Goal: Check status: Check status

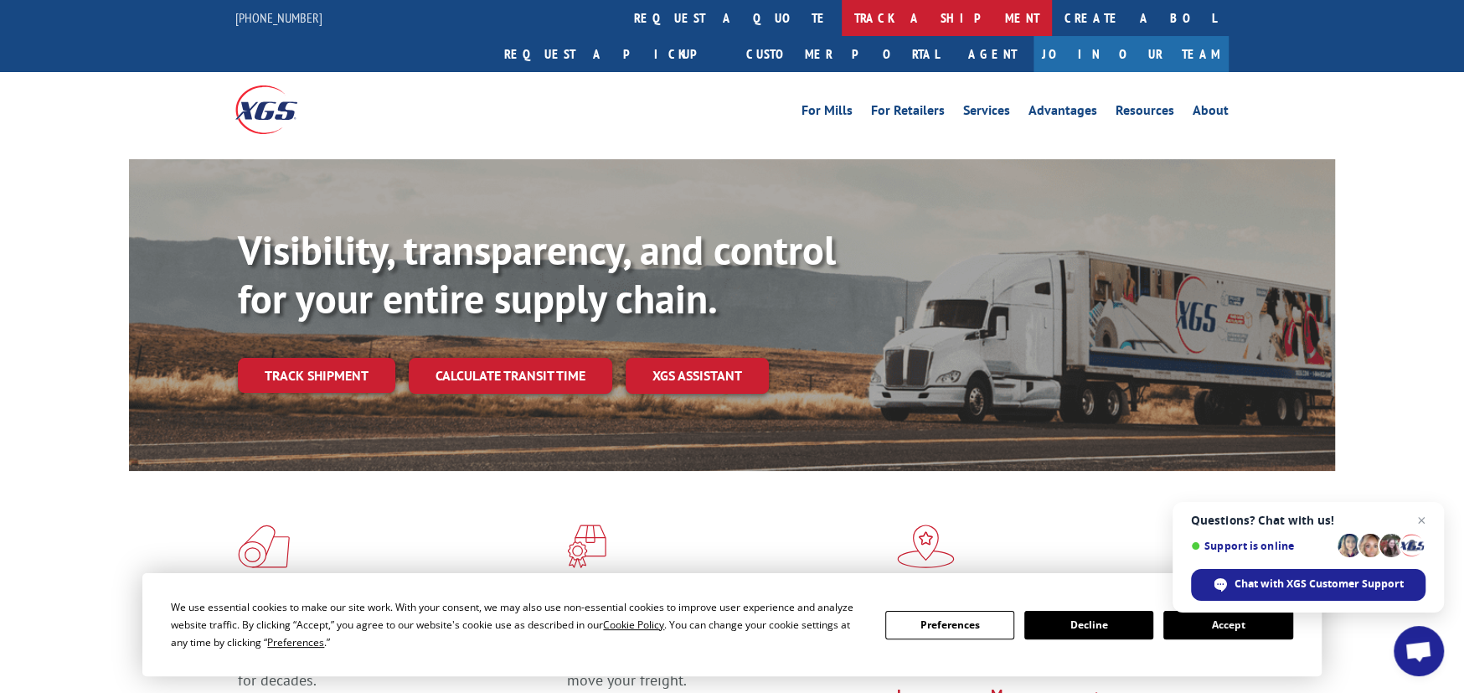
click at [842, 9] on link "track a shipment" at bounding box center [947, 18] width 210 height 36
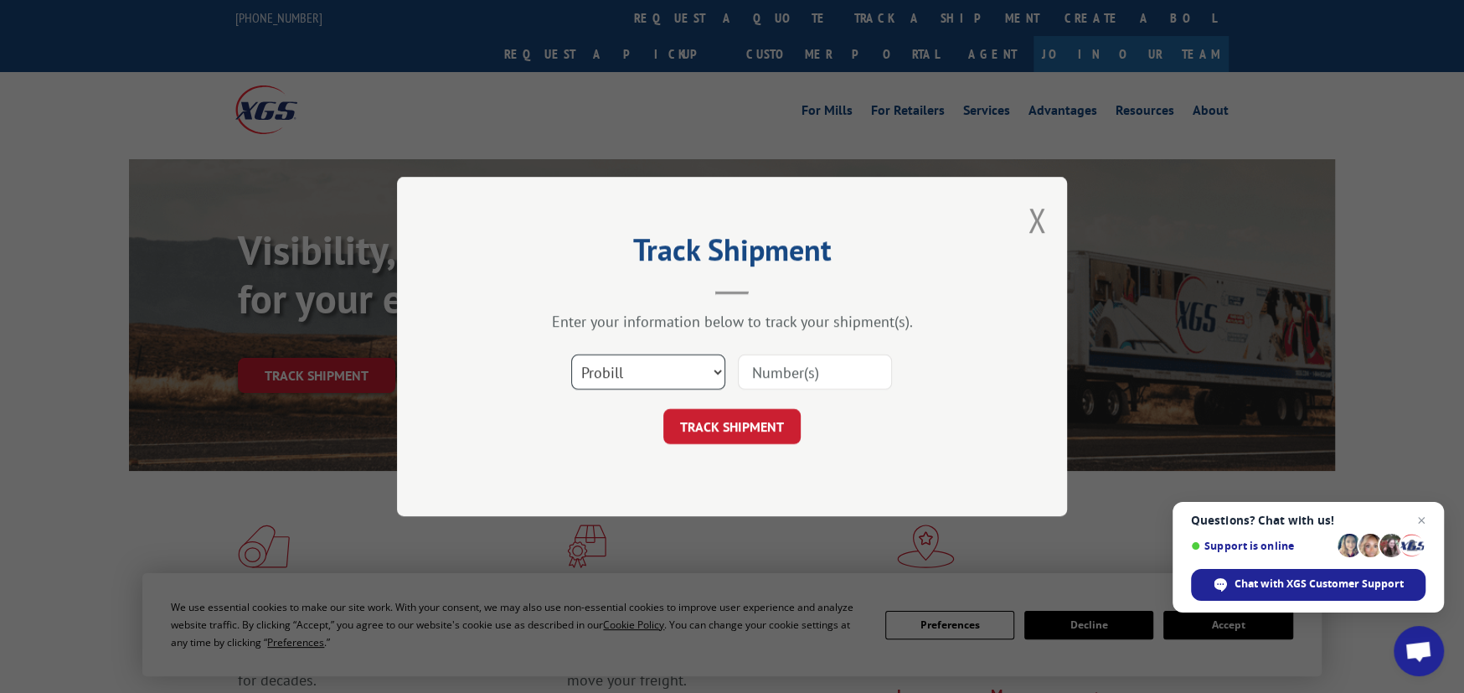
click at [642, 363] on select "Select category... Probill BOL PO" at bounding box center [648, 371] width 154 height 35
click at [678, 360] on select "Select category... Probill BOL PO" at bounding box center [648, 371] width 154 height 35
select select "bol"
click at [571, 354] on select "Select category... Probill BOL PO" at bounding box center [648, 371] width 154 height 35
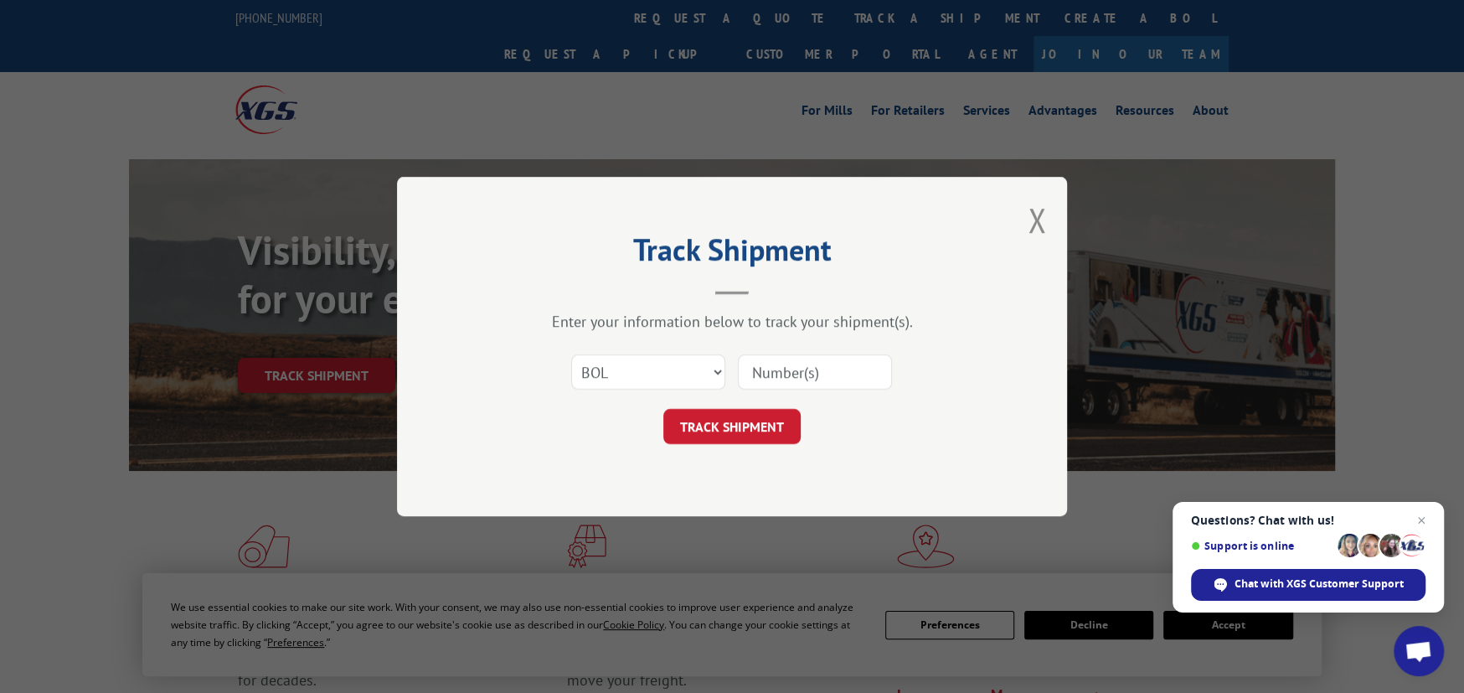
click at [778, 373] on input at bounding box center [815, 371] width 154 height 35
type input "S"
type input "ATLCG523234"
click at [740, 420] on button "TRACK SHIPMENT" at bounding box center [731, 426] width 137 height 35
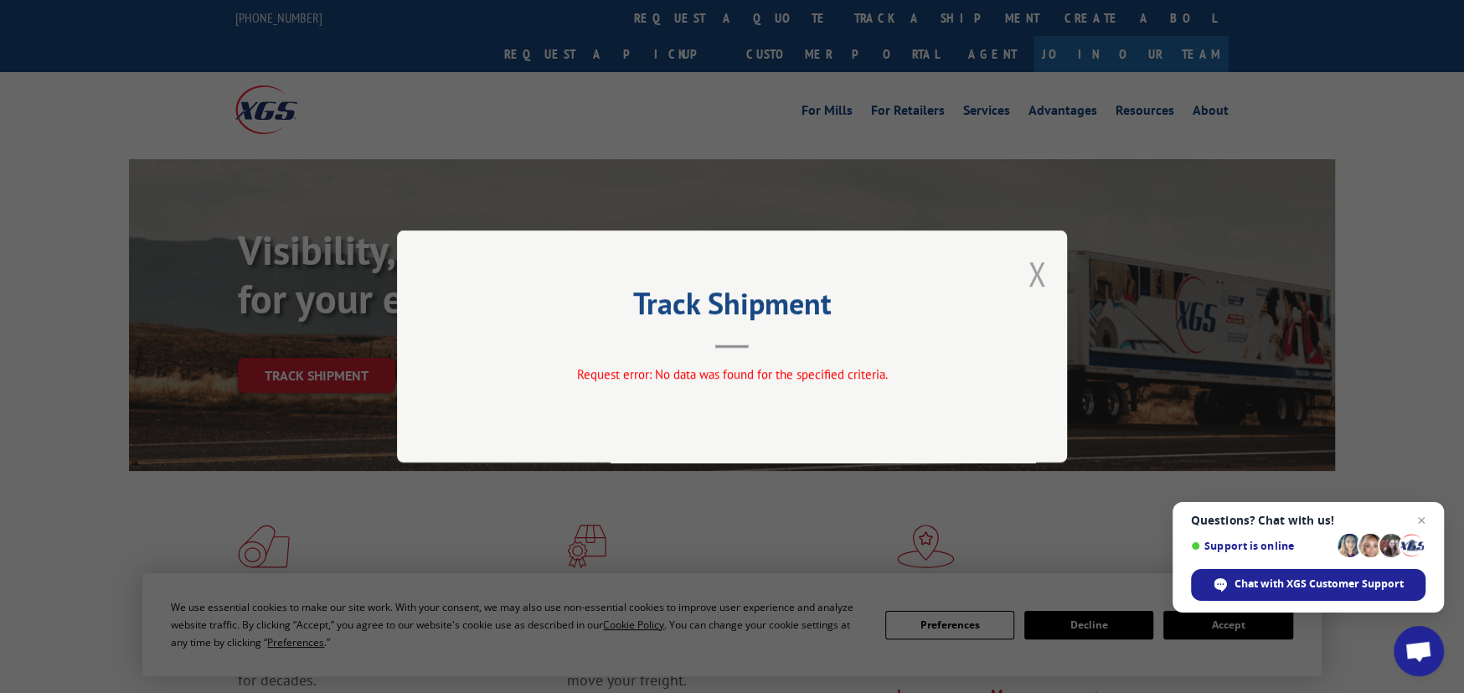
click at [1028, 267] on button "Close modal" at bounding box center [1037, 273] width 18 height 44
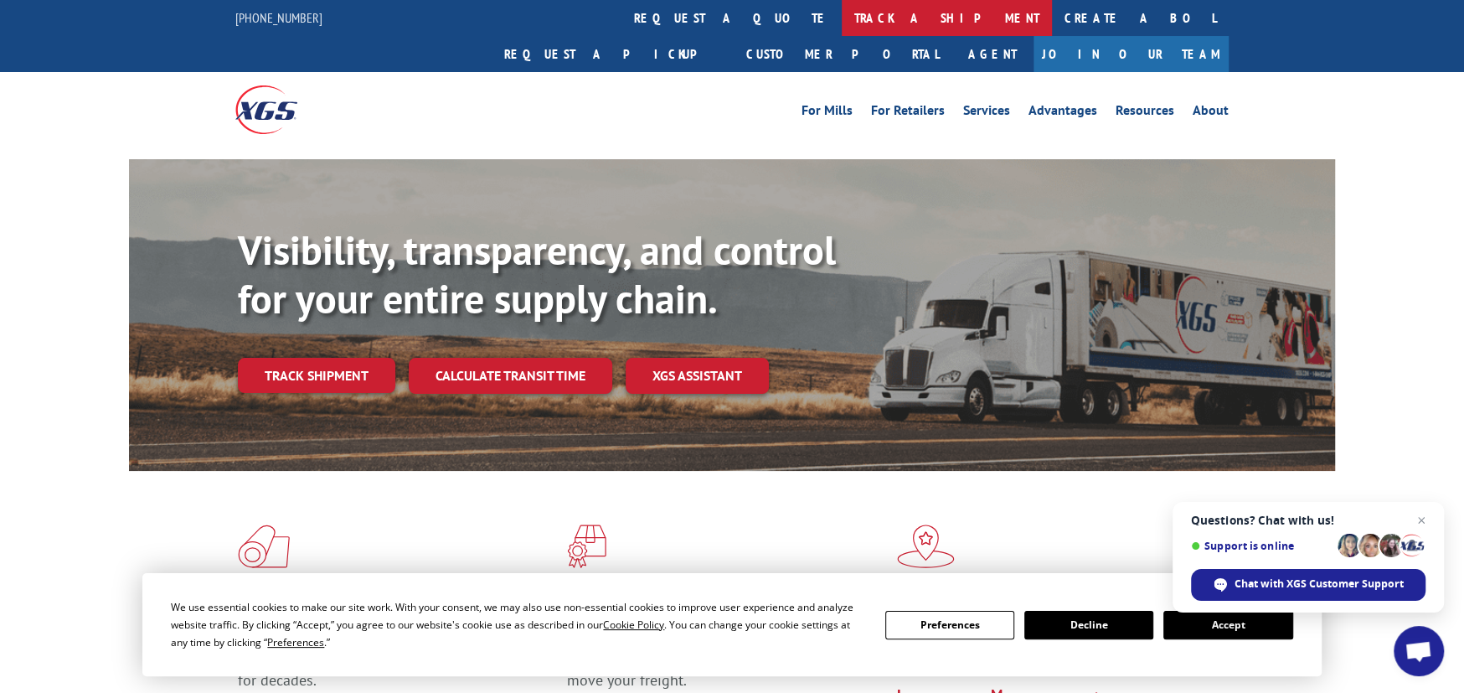
click at [842, 21] on link "track a shipment" at bounding box center [947, 18] width 210 height 36
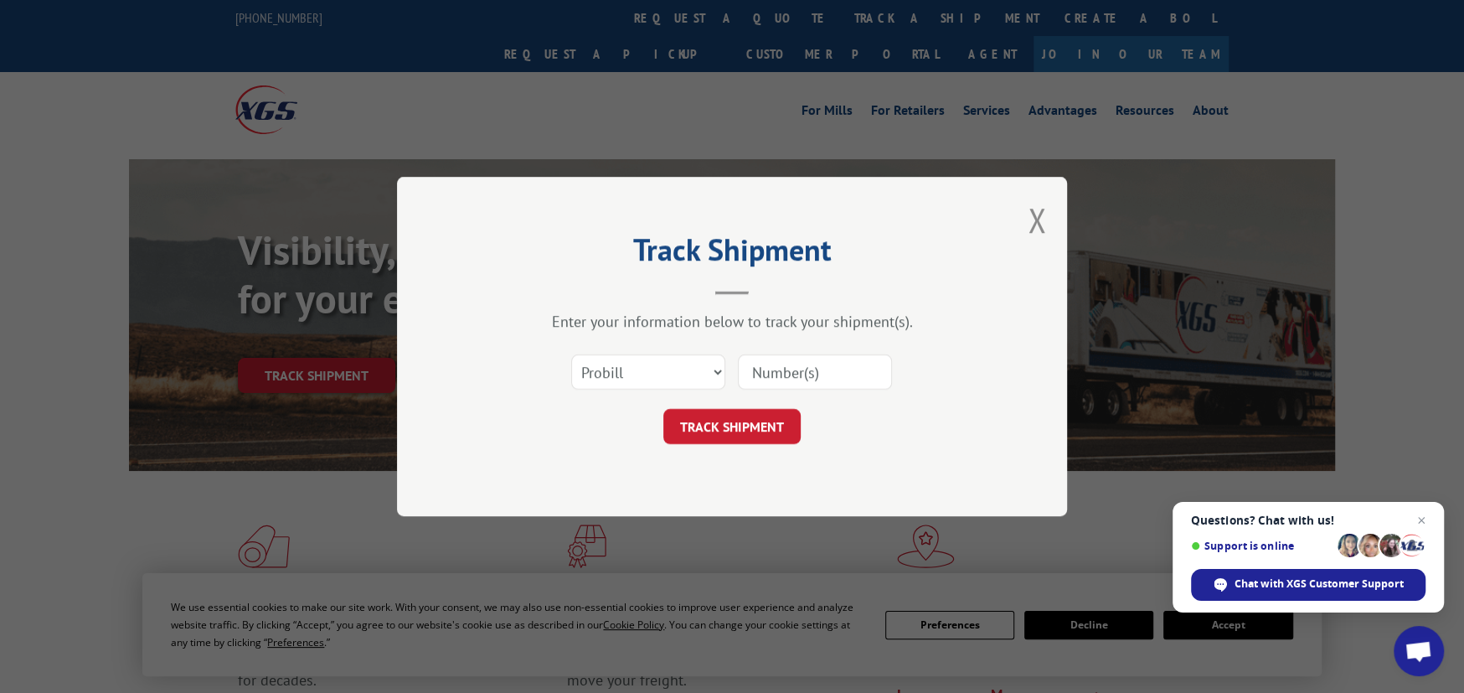
click at [785, 372] on input at bounding box center [815, 371] width 154 height 35
click at [688, 380] on select "Select category... Probill BOL PO" at bounding box center [648, 371] width 154 height 35
select select "bol"
click at [571, 354] on select "Select category... Probill BOL PO" at bounding box center [648, 371] width 154 height 35
click at [786, 370] on input at bounding box center [815, 371] width 154 height 35
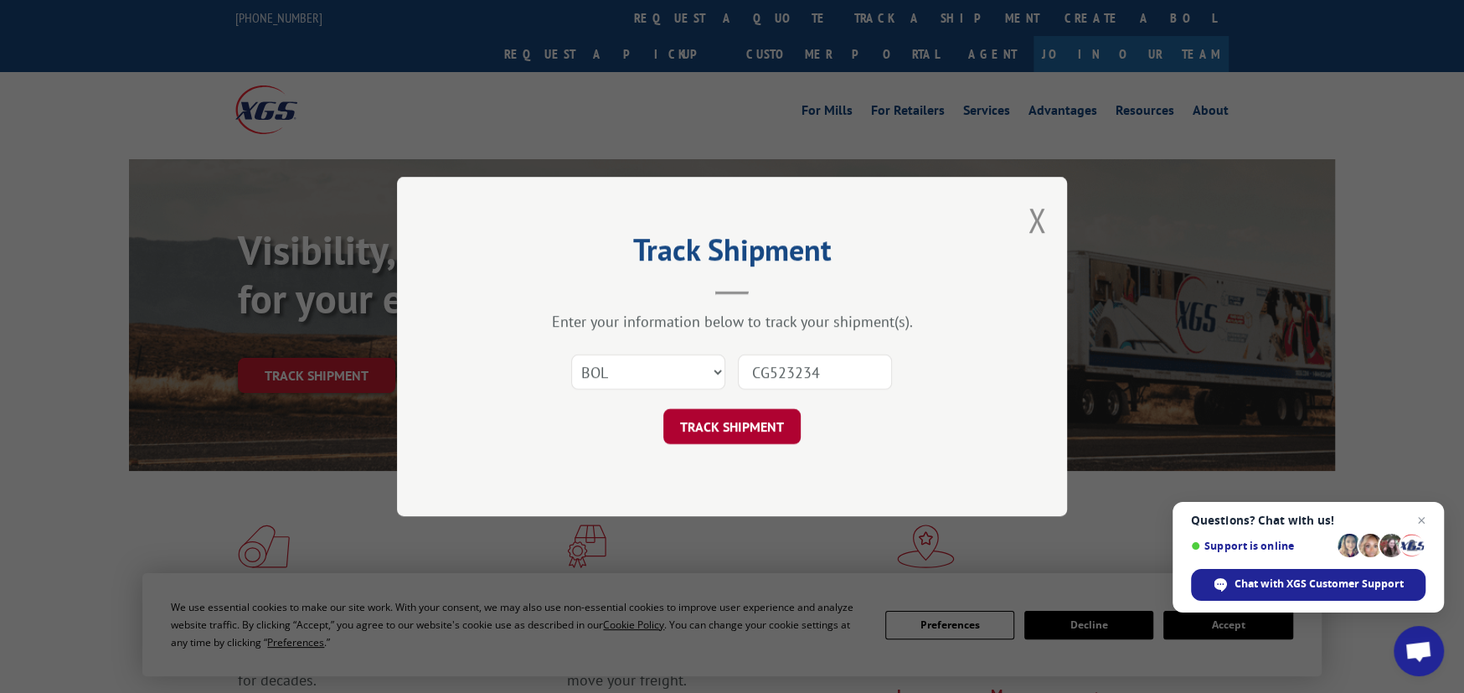
type input "CG523234"
click at [755, 440] on button "TRACK SHIPMENT" at bounding box center [731, 426] width 137 height 35
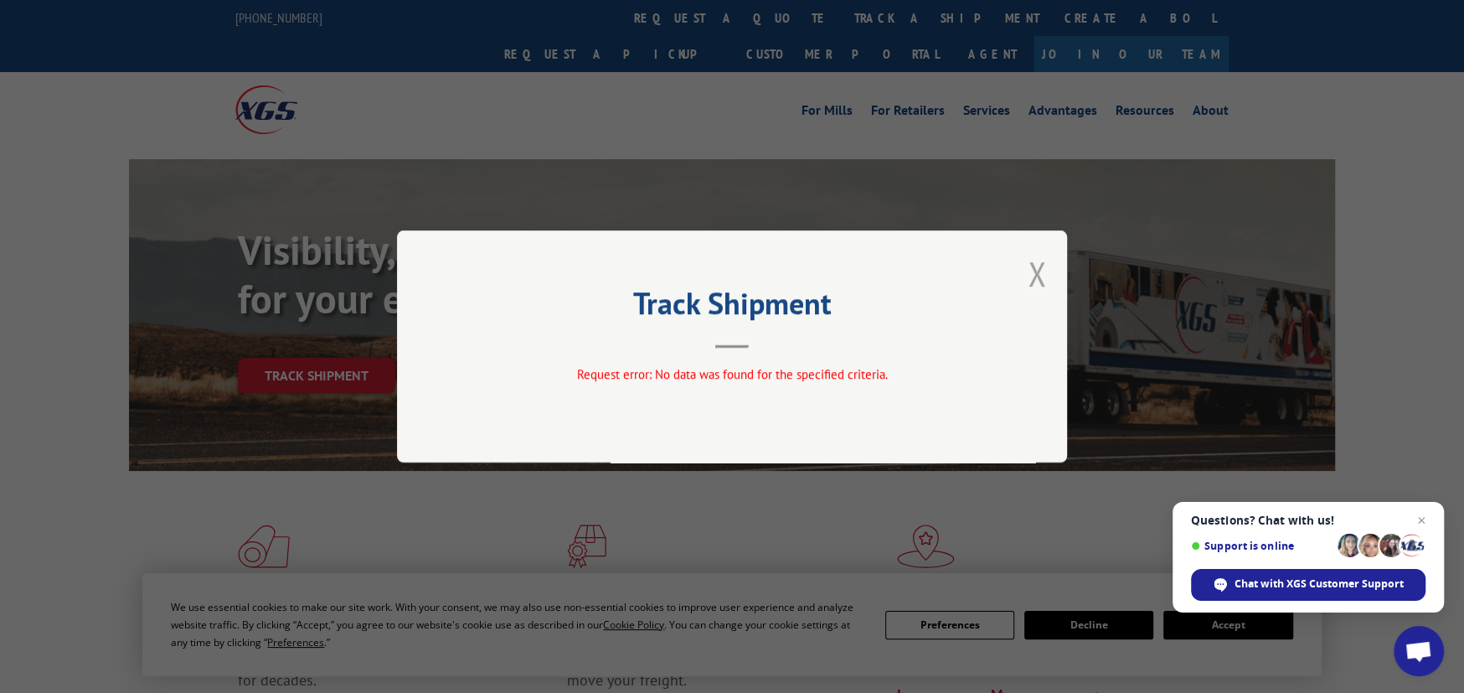
click at [1043, 288] on button "Close modal" at bounding box center [1037, 273] width 18 height 44
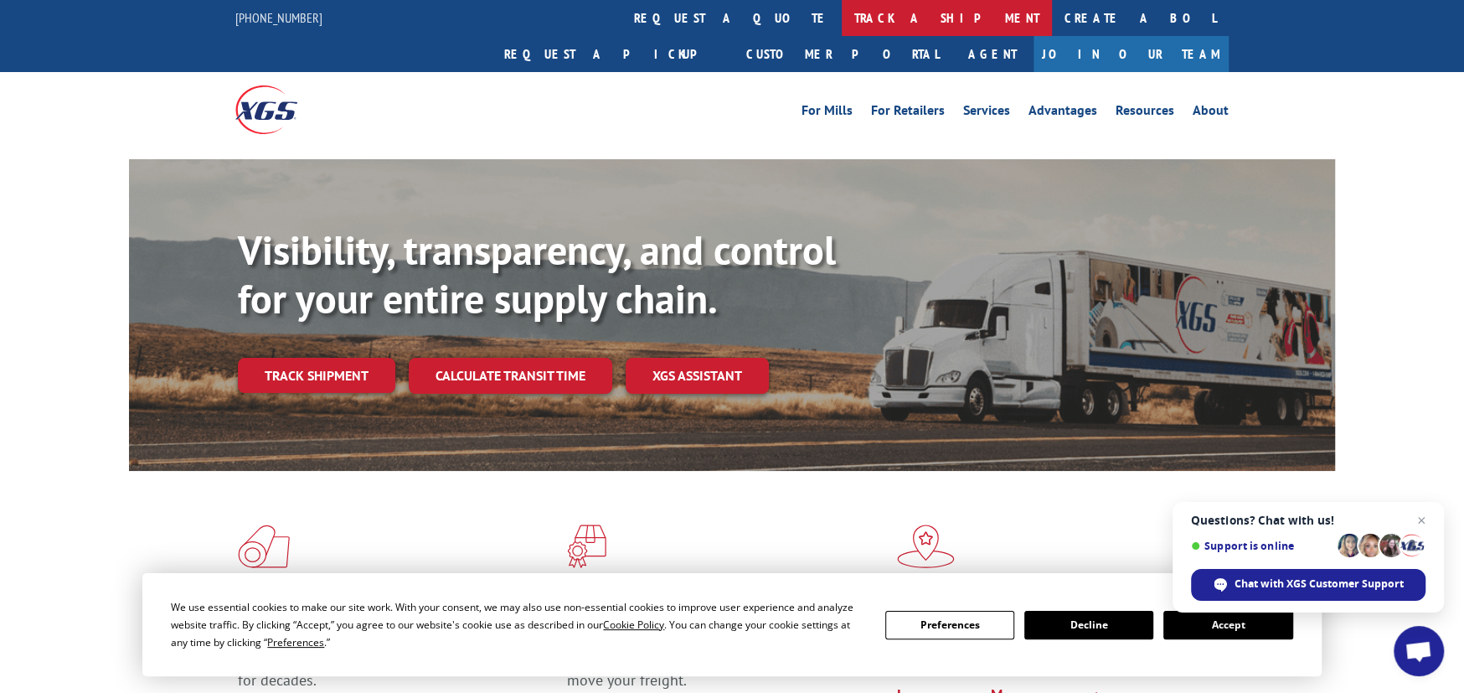
click at [842, 23] on link "track a shipment" at bounding box center [947, 18] width 210 height 36
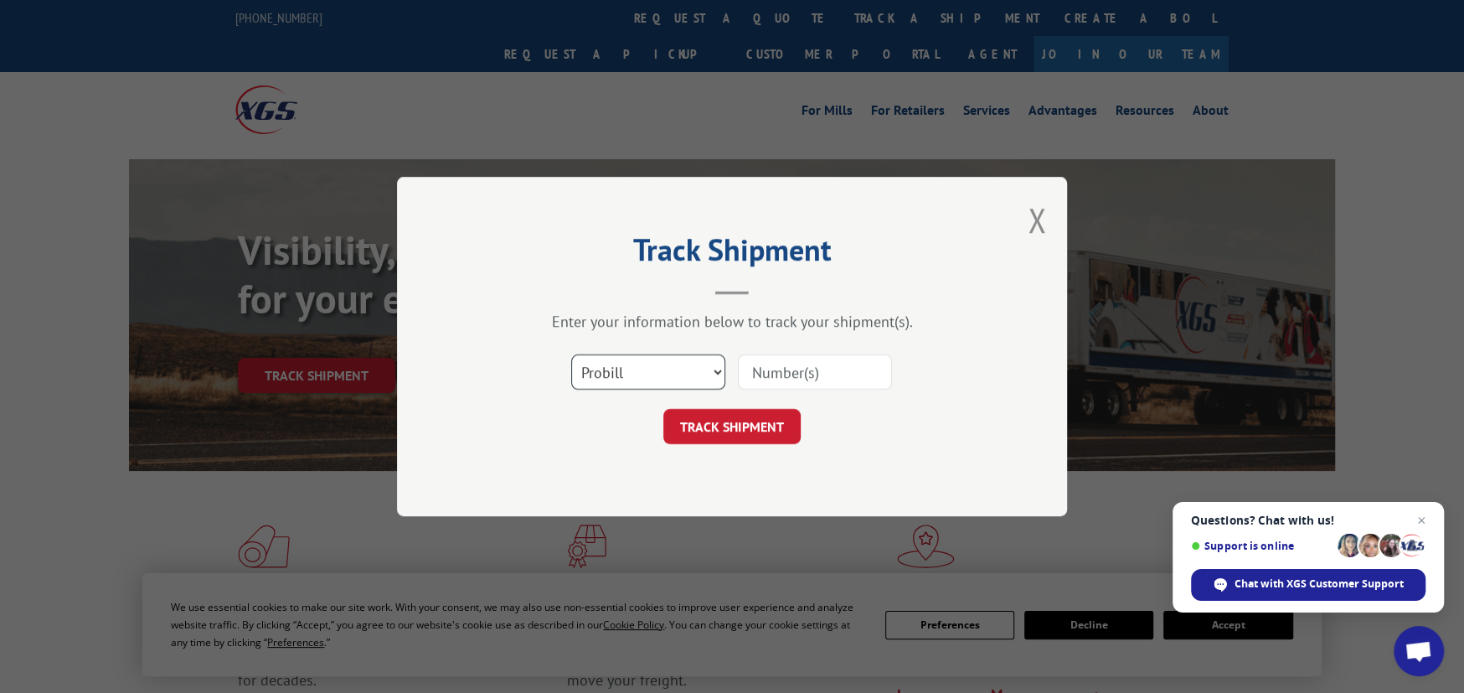
click at [668, 363] on select "Select category... Probill BOL PO" at bounding box center [648, 371] width 154 height 35
select select "bol"
click at [571, 354] on select "Select category... Probill BOL PO" at bounding box center [648, 371] width 154 height 35
click at [758, 370] on input at bounding box center [815, 371] width 154 height 35
type input "ATLCG523235"
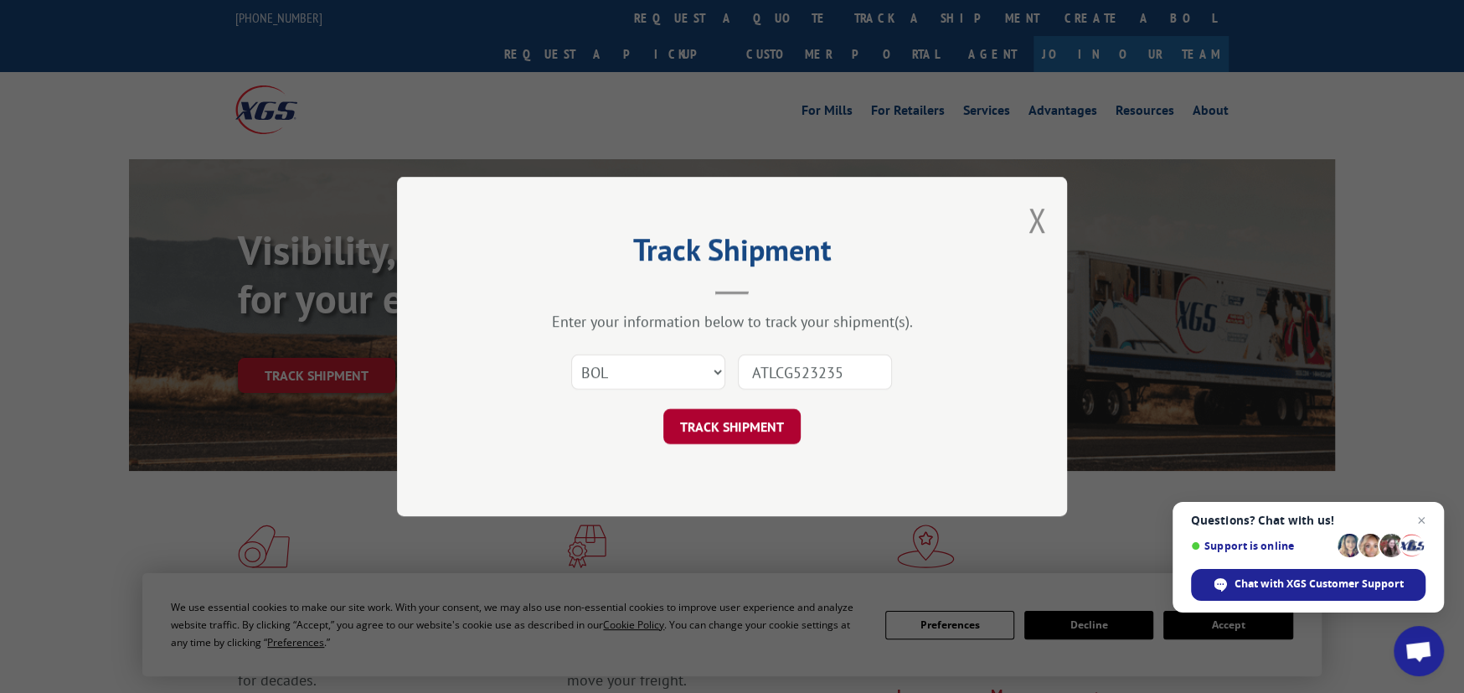
click at [730, 423] on button "TRACK SHIPMENT" at bounding box center [731, 426] width 137 height 35
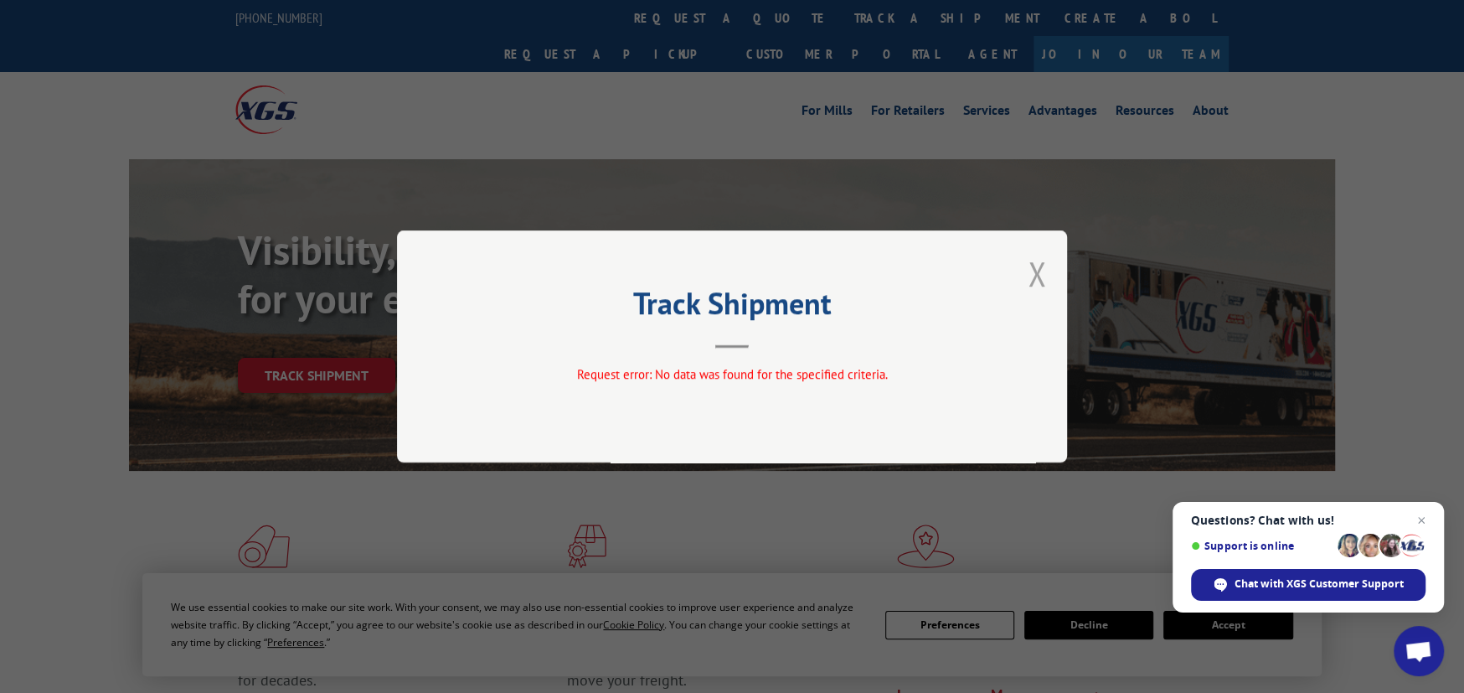
click at [1030, 264] on button "Close modal" at bounding box center [1037, 273] width 18 height 44
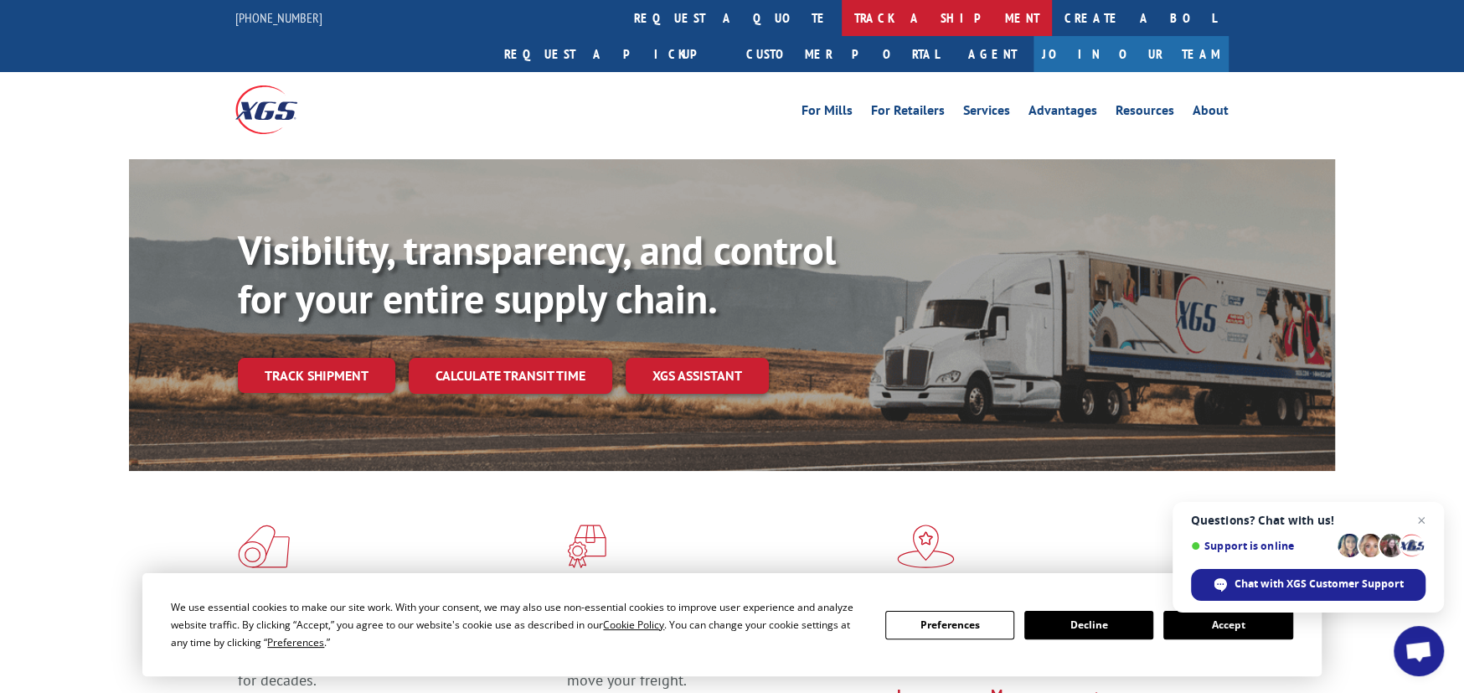
click at [842, 25] on link "track a shipment" at bounding box center [947, 18] width 210 height 36
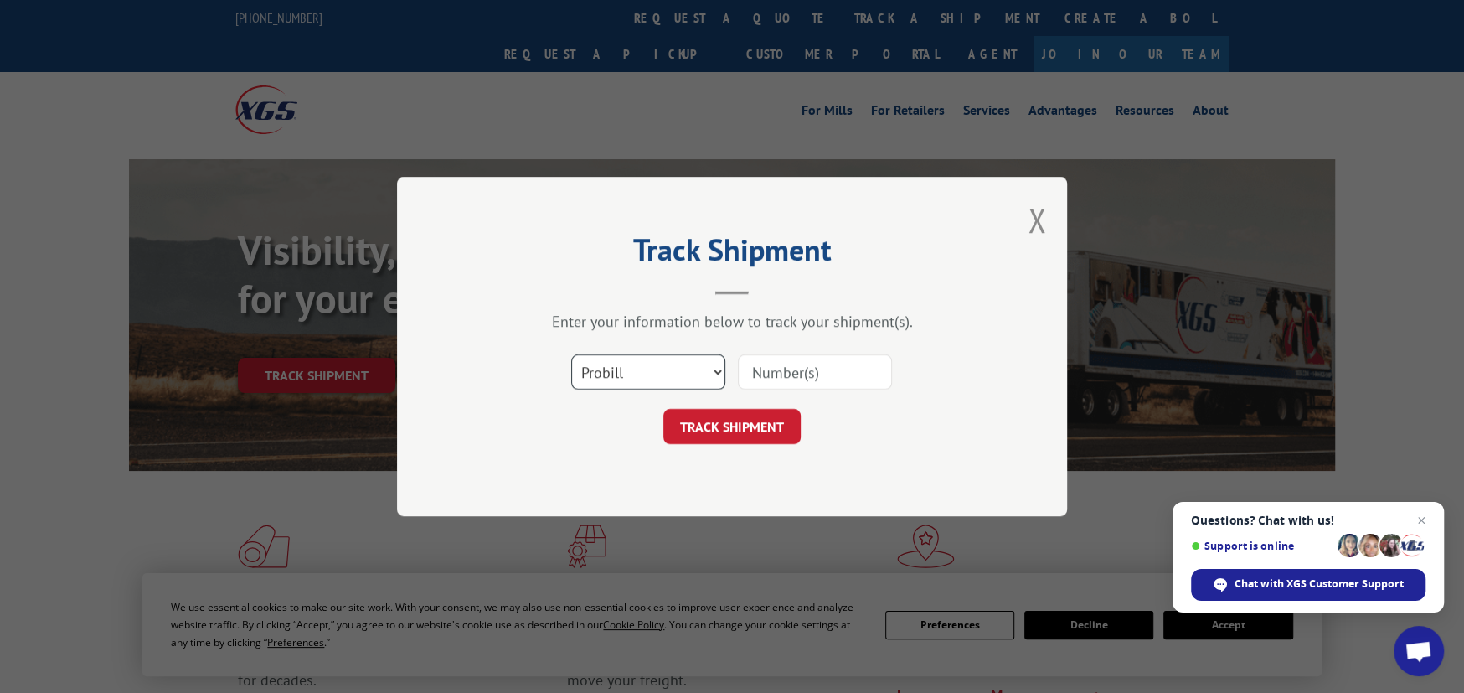
click at [676, 363] on select "Select category... Probill BOL PO" at bounding box center [648, 371] width 154 height 35
select select "po"
click at [571, 354] on select "Select category... Probill BOL PO" at bounding box center [648, 371] width 154 height 35
click at [789, 378] on input at bounding box center [815, 371] width 154 height 35
type input "ATLCG523234"
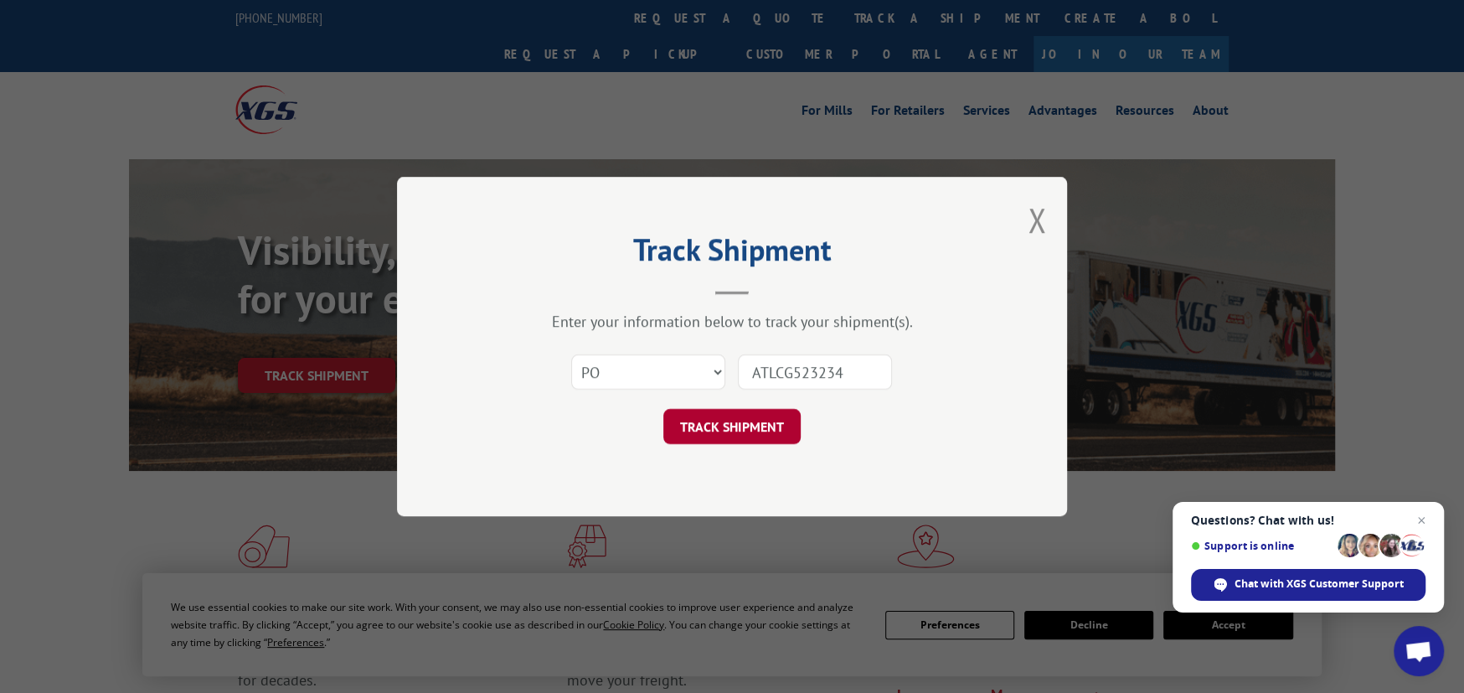
click at [732, 423] on button "TRACK SHIPMENT" at bounding box center [731, 426] width 137 height 35
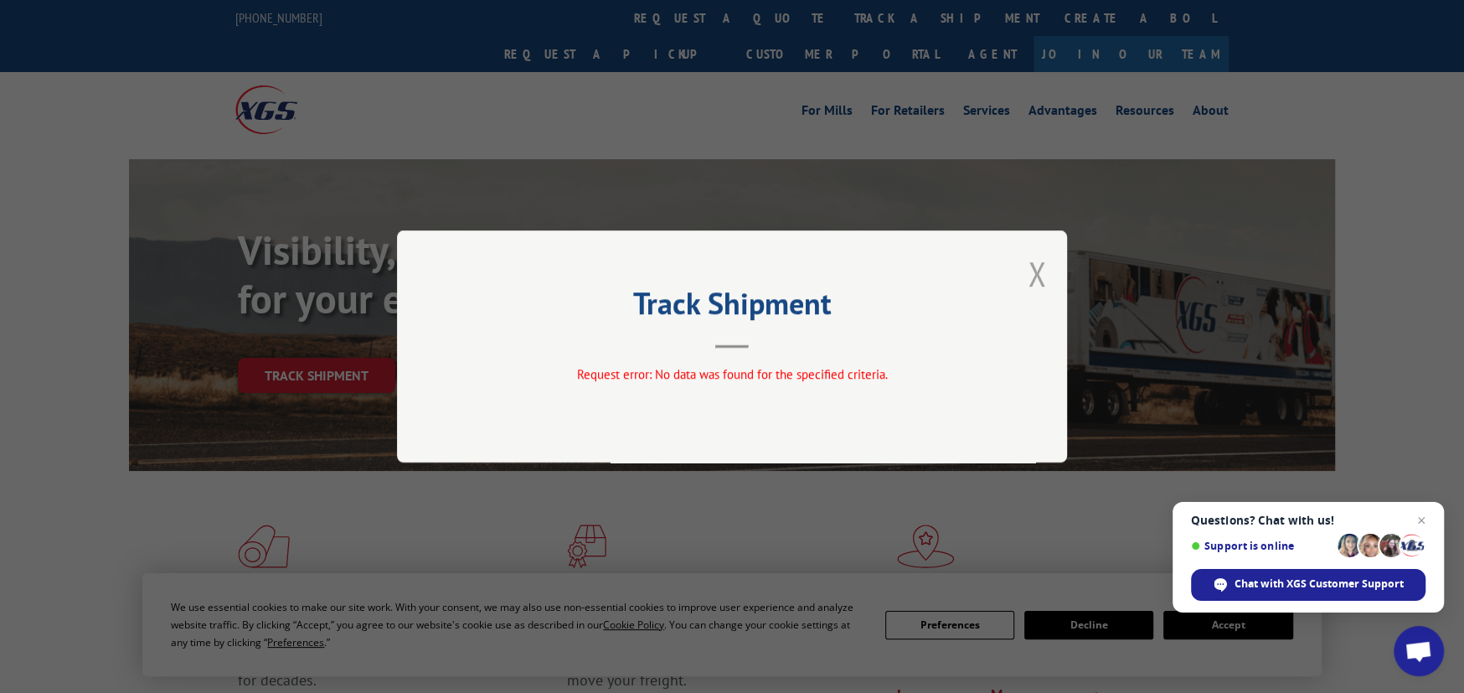
click at [1038, 283] on button "Close modal" at bounding box center [1037, 273] width 18 height 44
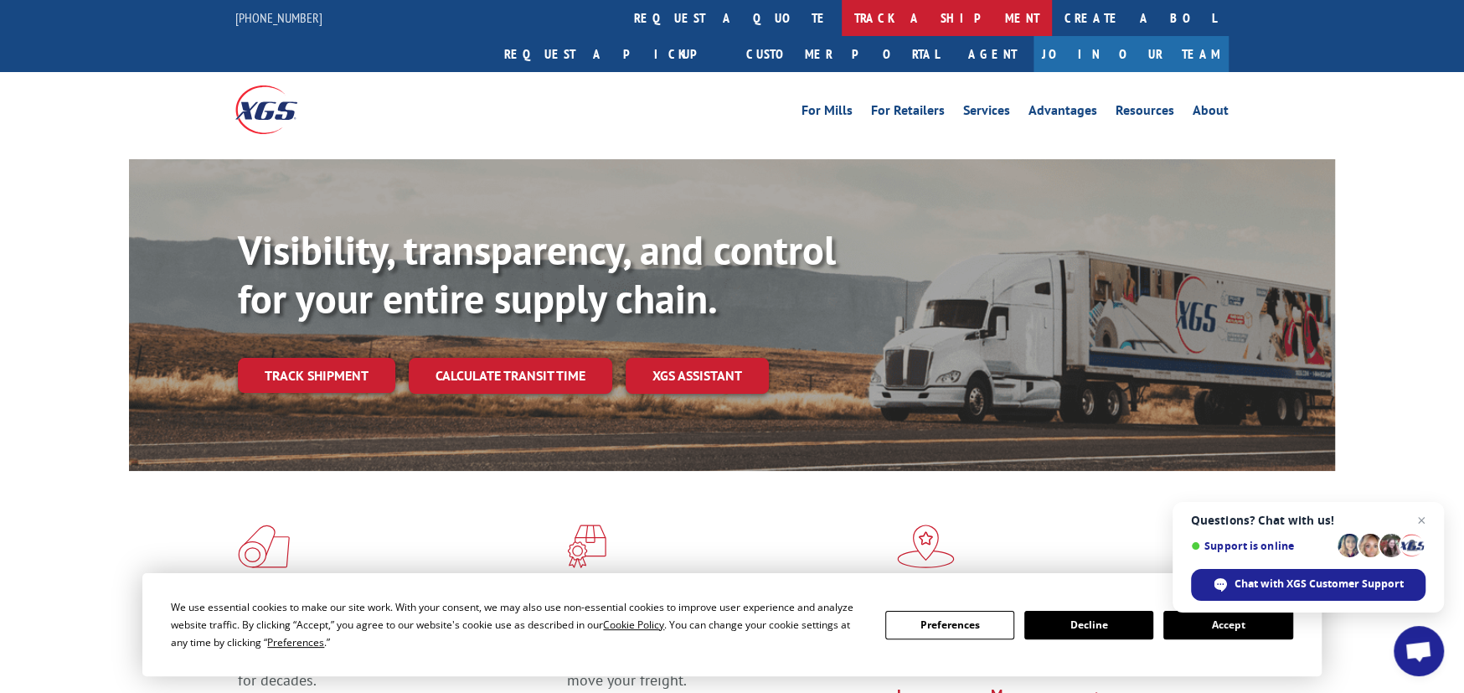
click at [842, 19] on link "track a shipment" at bounding box center [947, 18] width 210 height 36
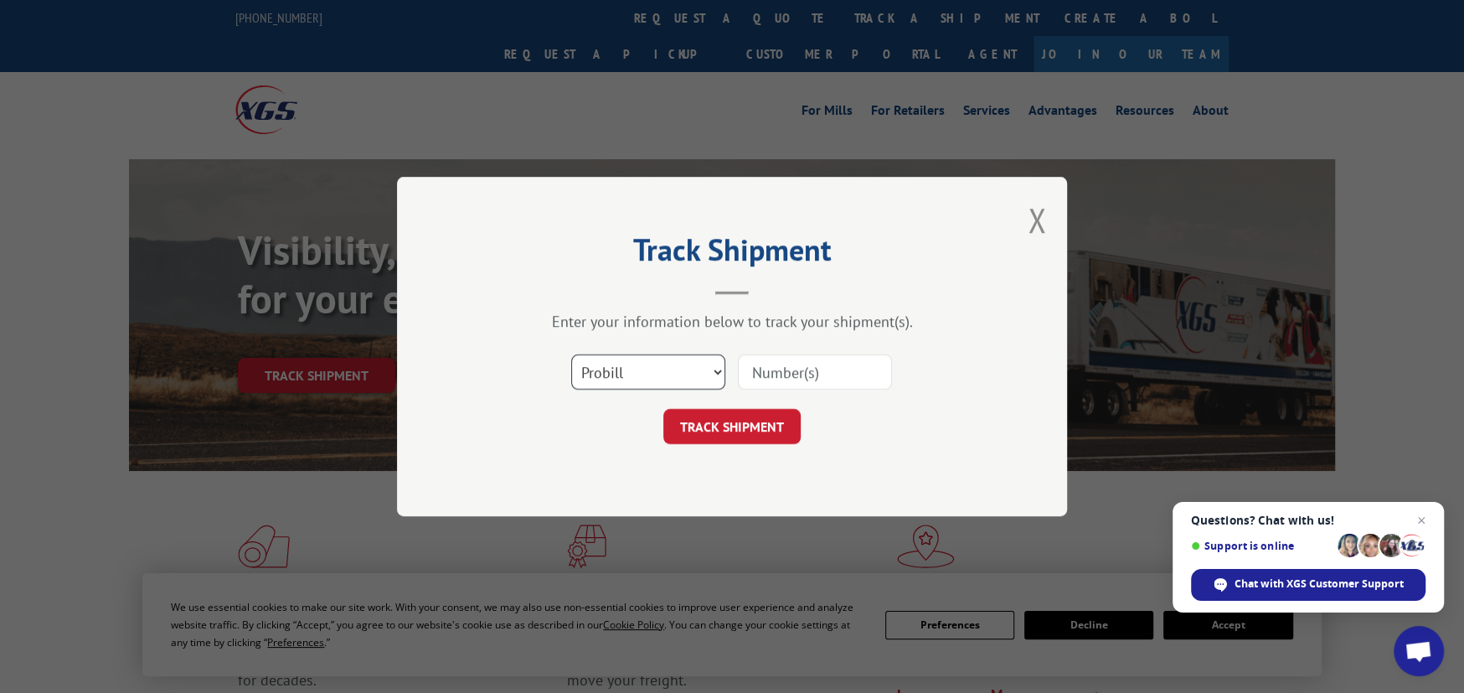
drag, startPoint x: 677, startPoint y: 363, endPoint x: 673, endPoint y: 375, distance: 13.2
click at [677, 363] on select "Select category... Probill BOL PO" at bounding box center [648, 371] width 154 height 35
select select "po"
click at [571, 354] on select "Select category... Probill BOL PO" at bounding box center [648, 371] width 154 height 35
click at [787, 365] on input at bounding box center [815, 371] width 154 height 35
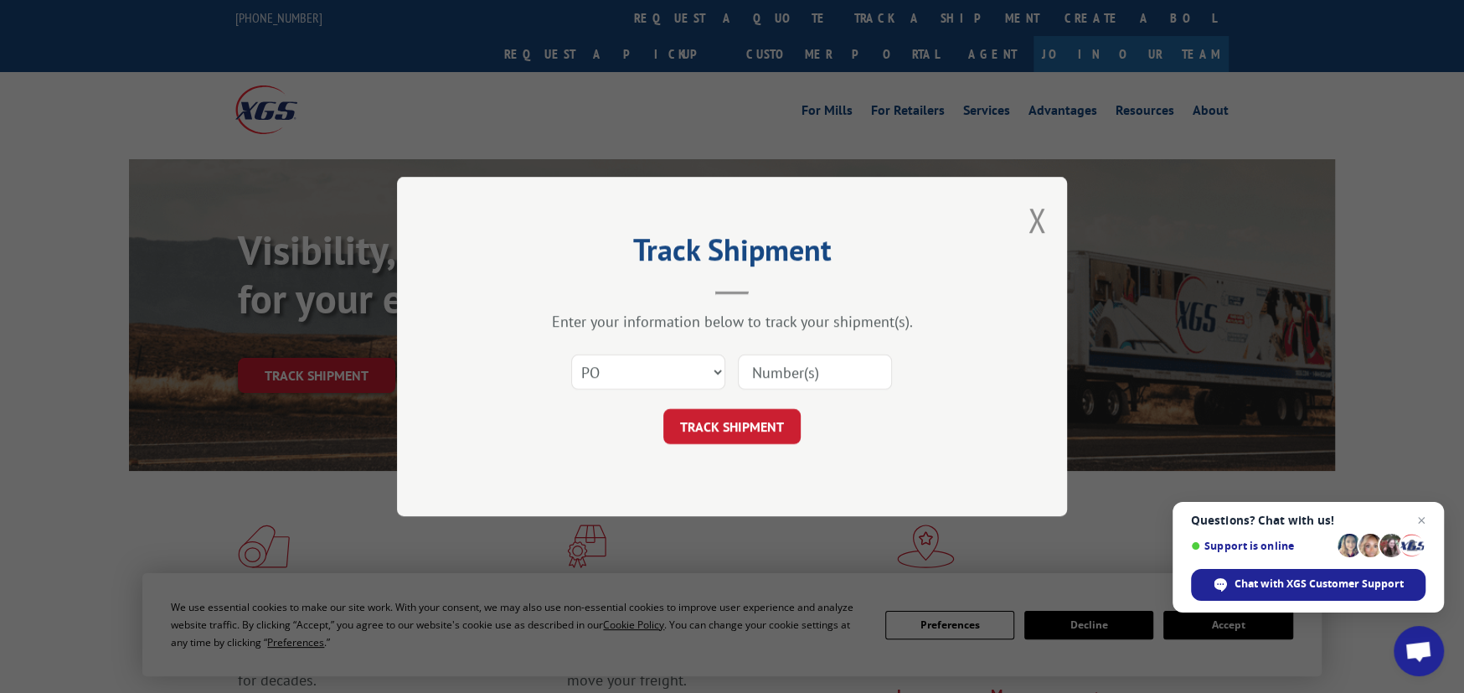
type input "CG523234"
click at [760, 430] on button "TRACK SHIPMENT" at bounding box center [731, 426] width 137 height 35
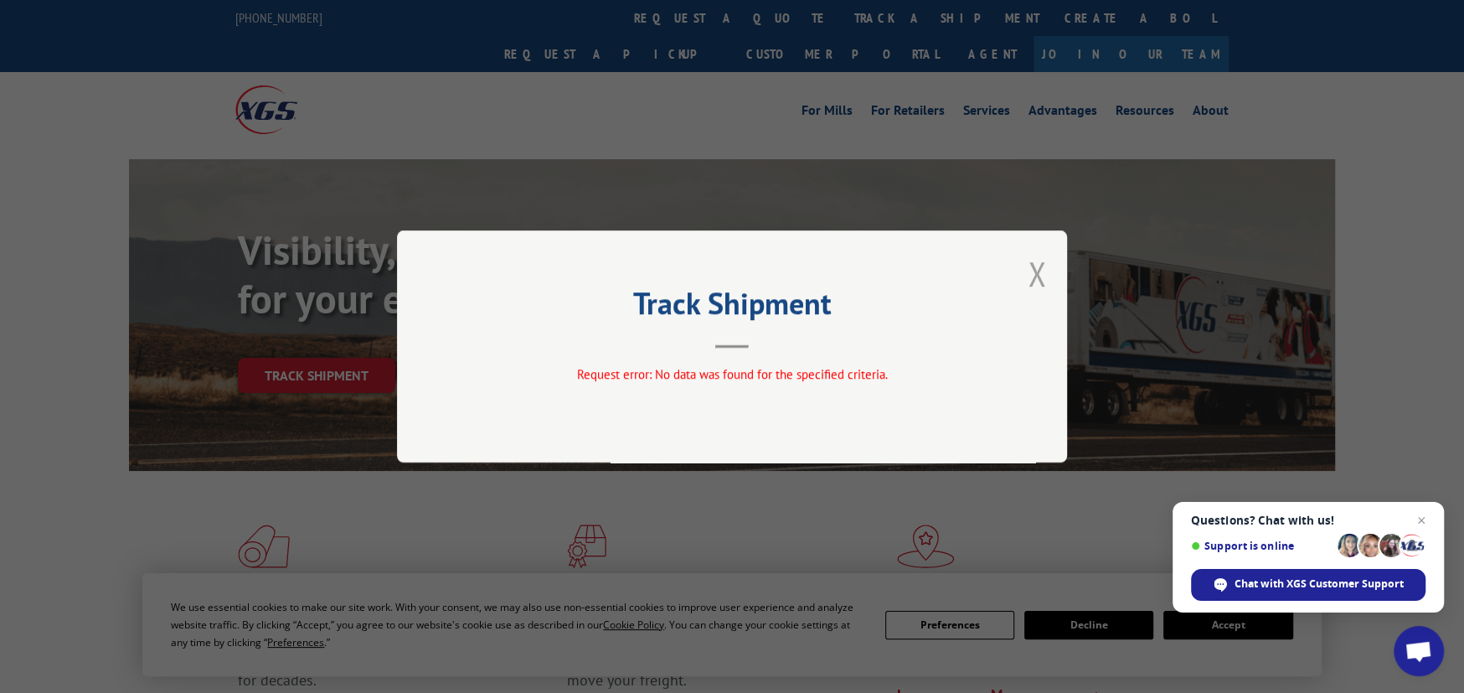
click at [1042, 279] on button "Close modal" at bounding box center [1037, 273] width 18 height 44
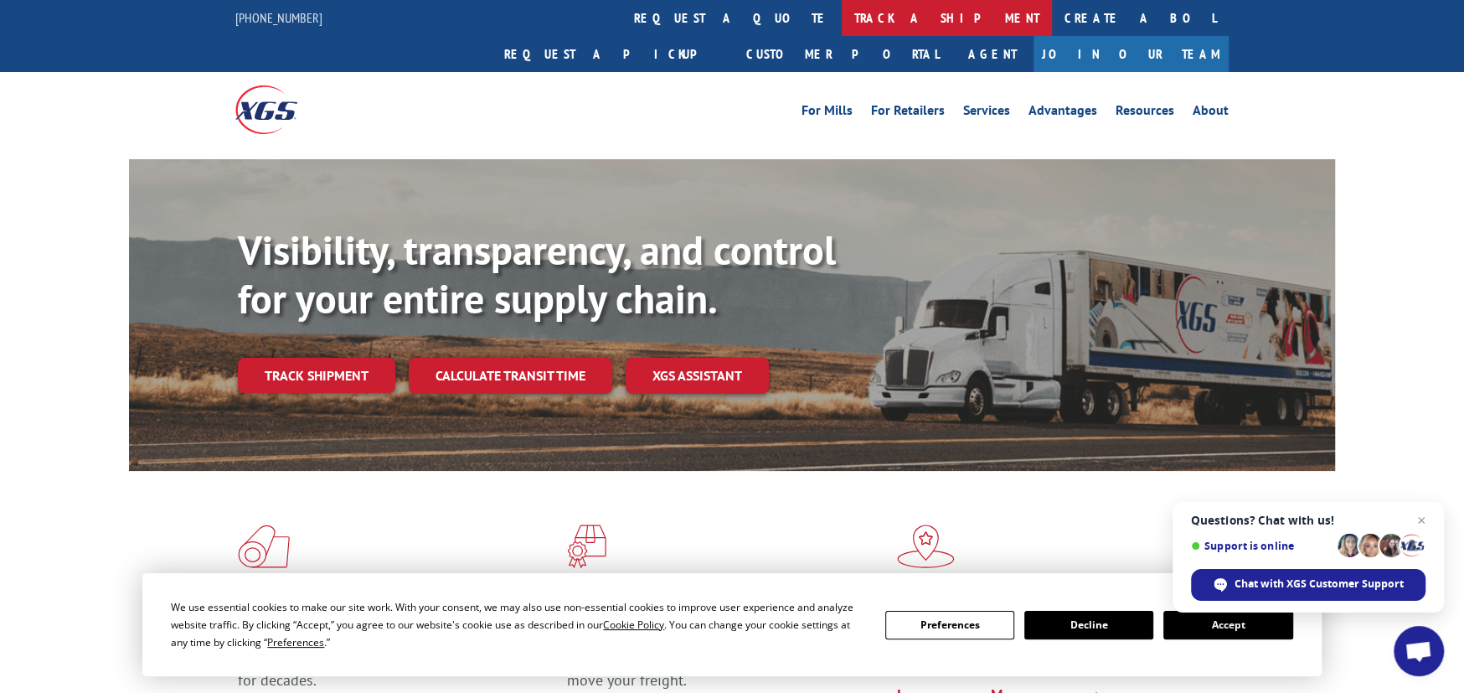
click at [842, 24] on link "track a shipment" at bounding box center [947, 18] width 210 height 36
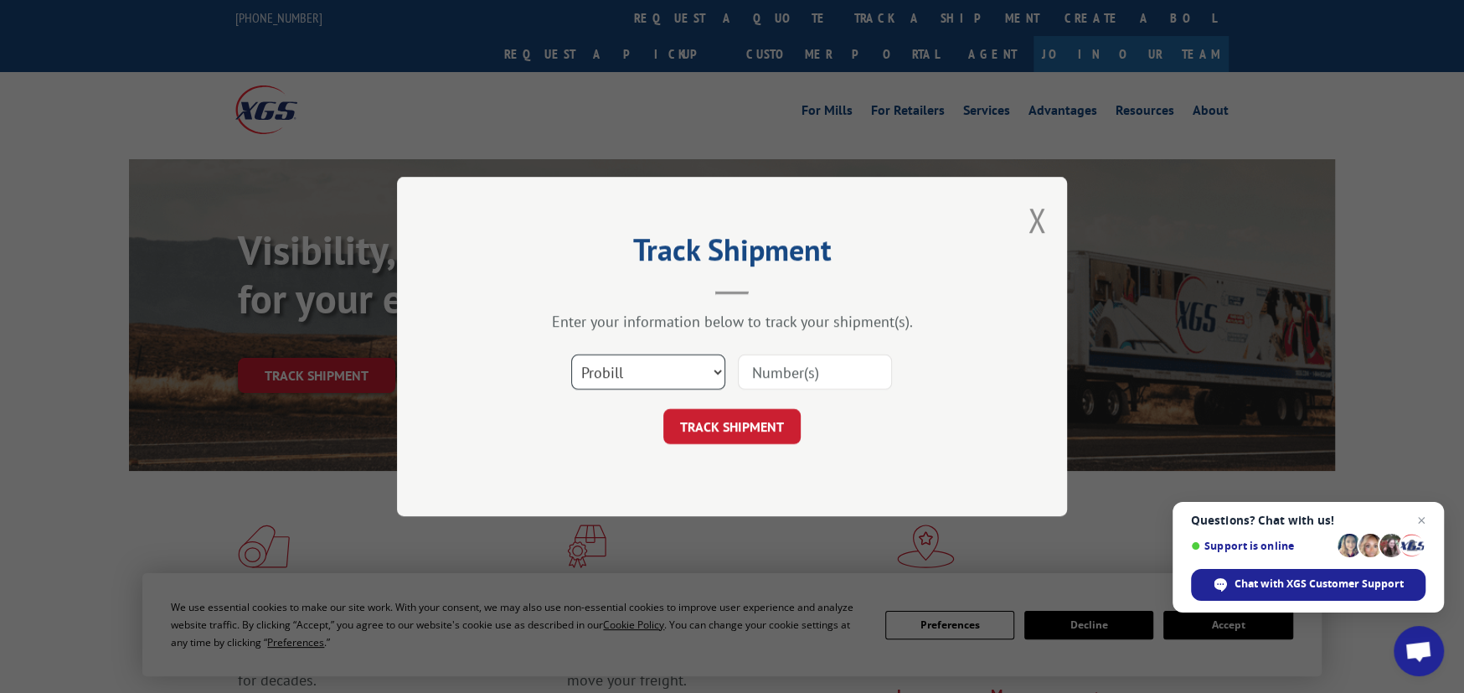
click at [669, 379] on select "Select category... Probill BOL PO" at bounding box center [648, 371] width 154 height 35
select select "po"
click at [571, 354] on select "Select category... Probill BOL PO" at bounding box center [648, 371] width 154 height 35
click at [778, 382] on input at bounding box center [815, 371] width 154 height 35
type input "ATLCG523235"
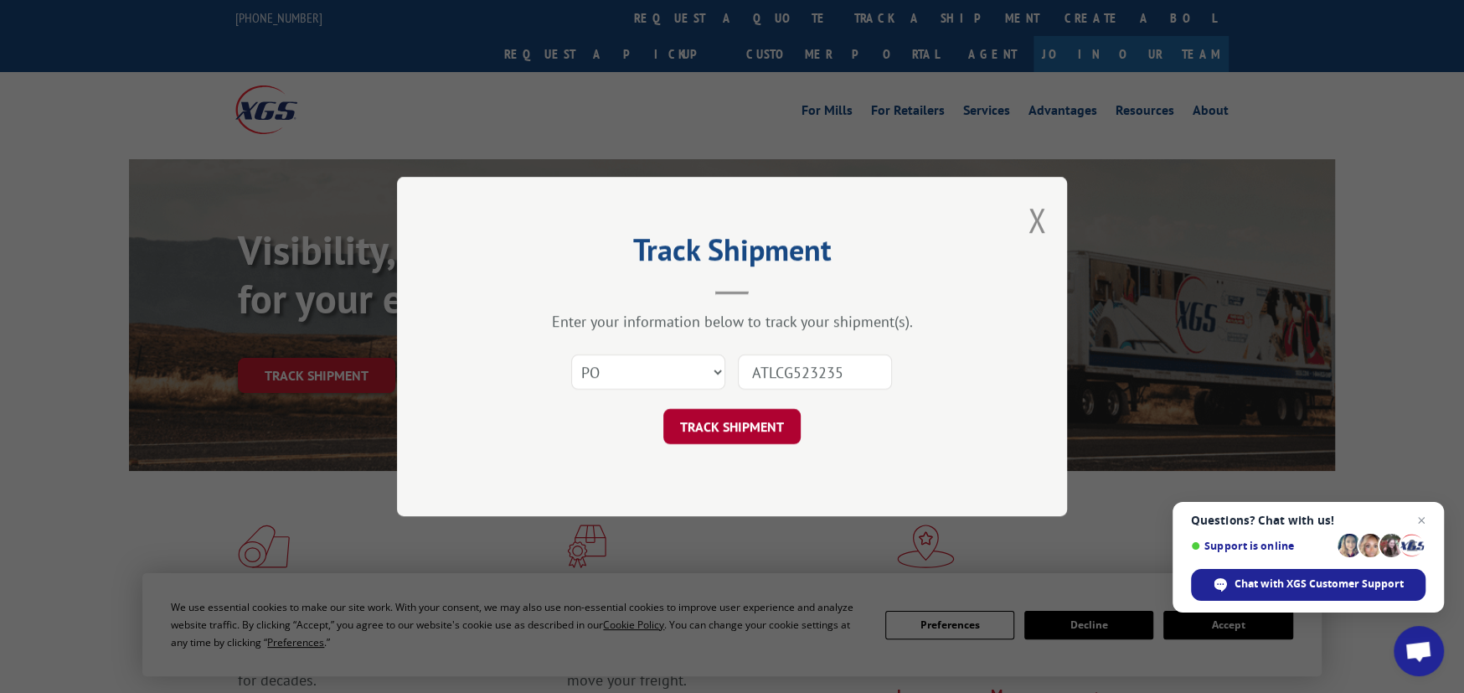
click at [762, 430] on button "TRACK SHIPMENT" at bounding box center [731, 426] width 137 height 35
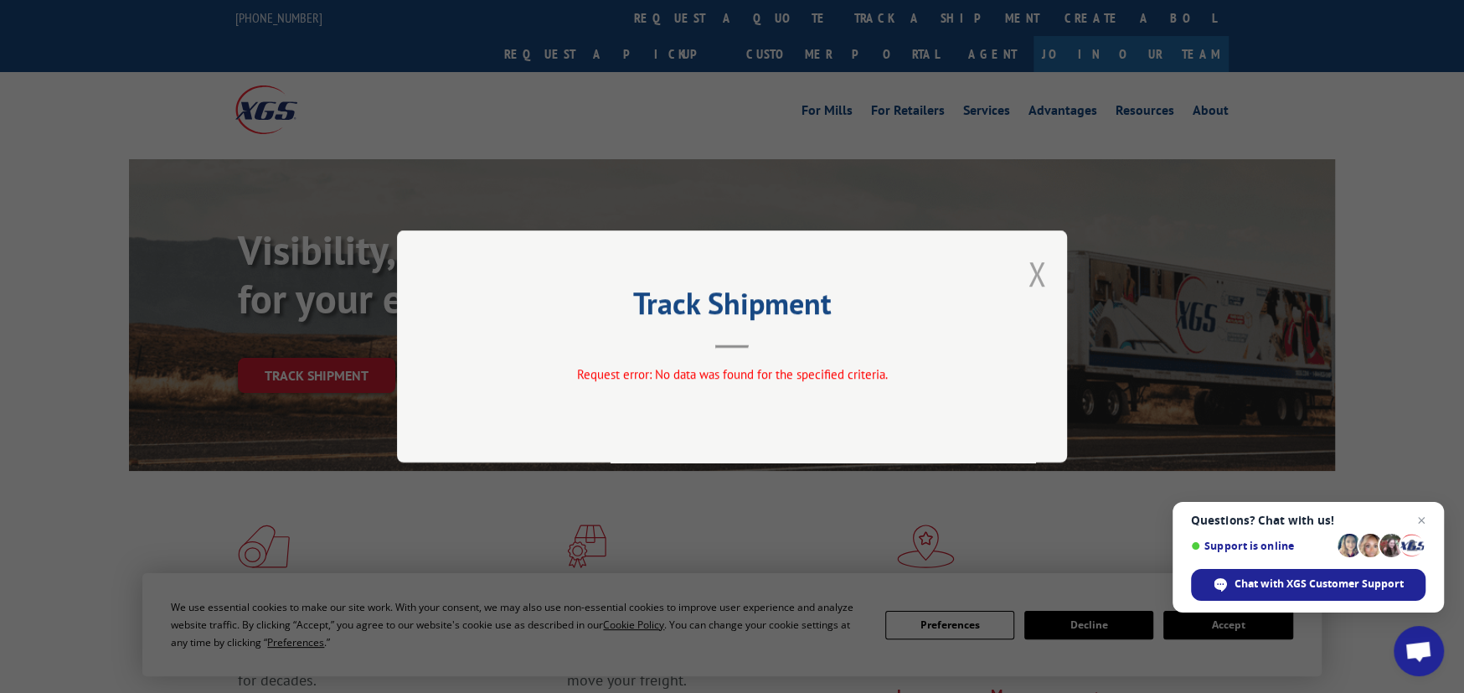
click at [1032, 271] on button "Close modal" at bounding box center [1037, 273] width 18 height 44
